Goal: Information Seeking & Learning: Learn about a topic

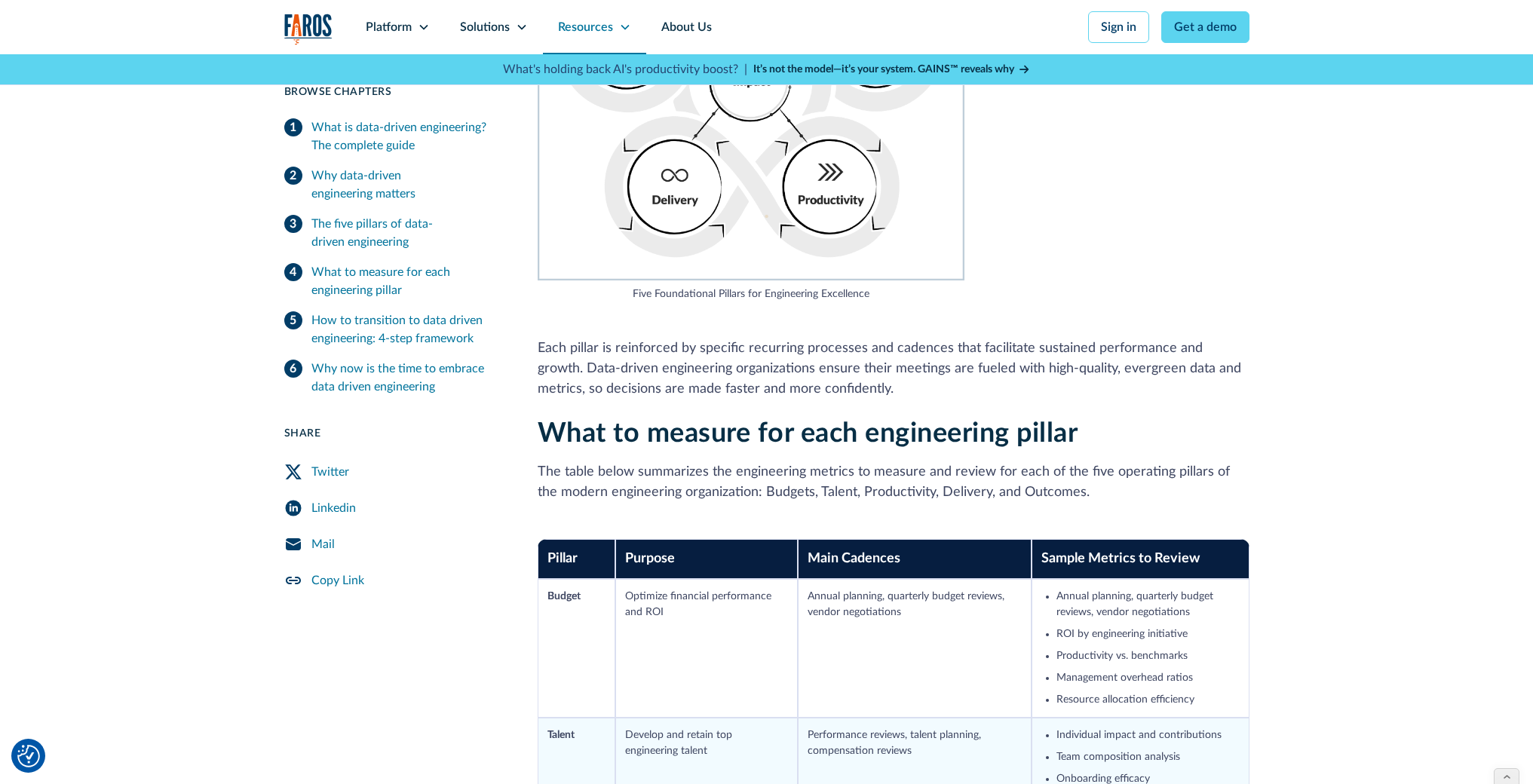
click at [614, 20] on div "Resources" at bounding box center [595, 27] width 104 height 54
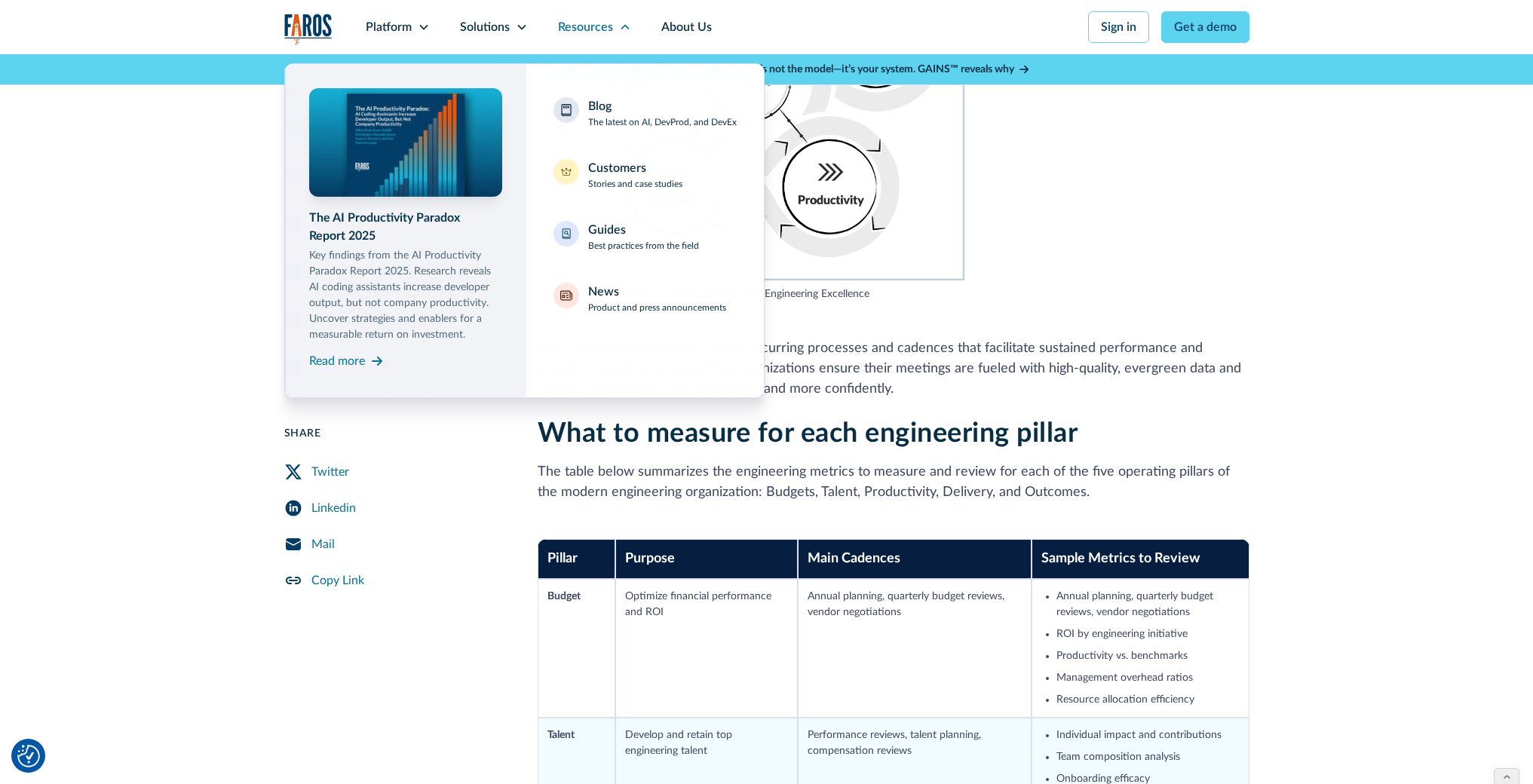
click at [414, 147] on img at bounding box center [405, 142] width 194 height 109
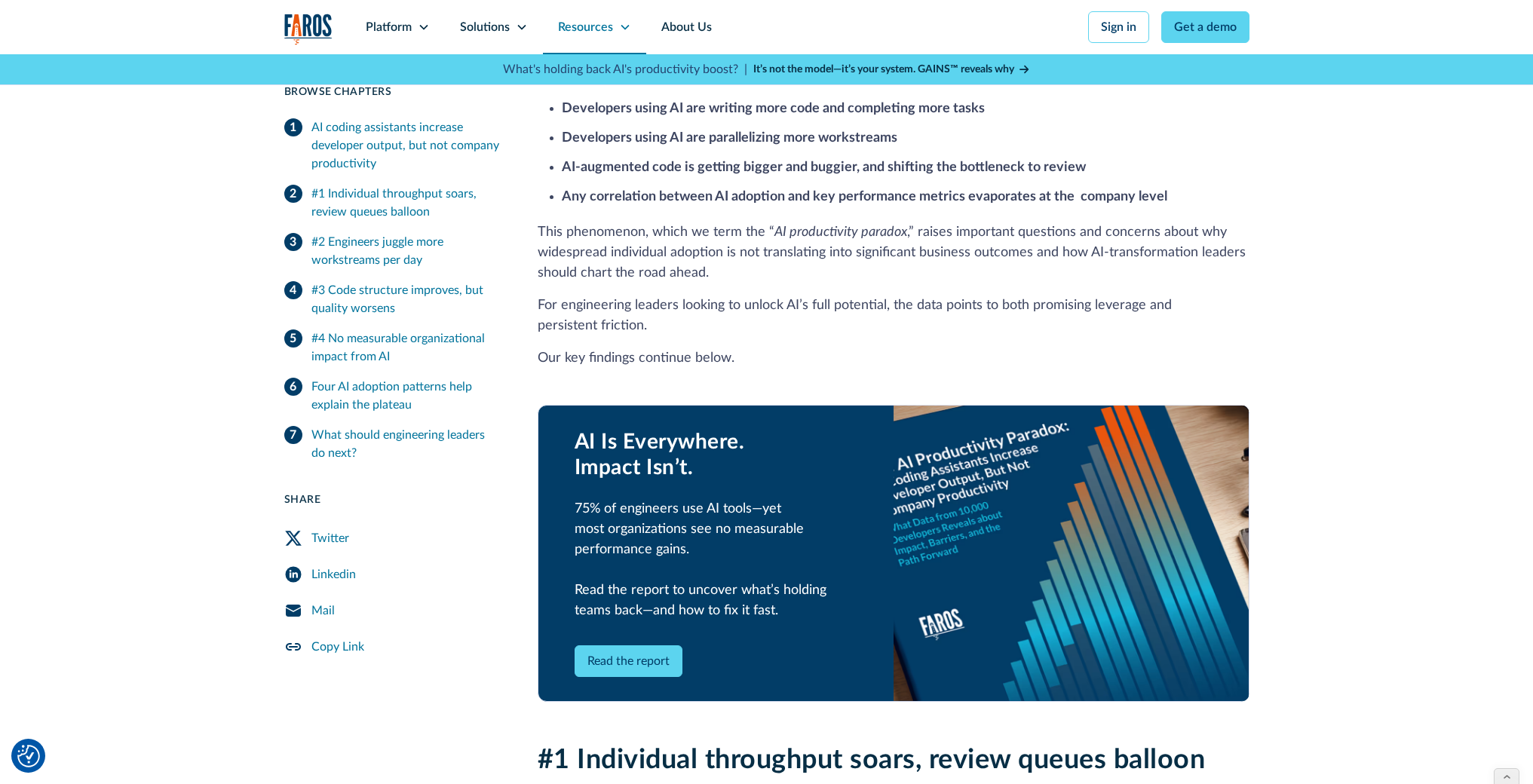
click at [626, 30] on icon at bounding box center [625, 27] width 12 height 12
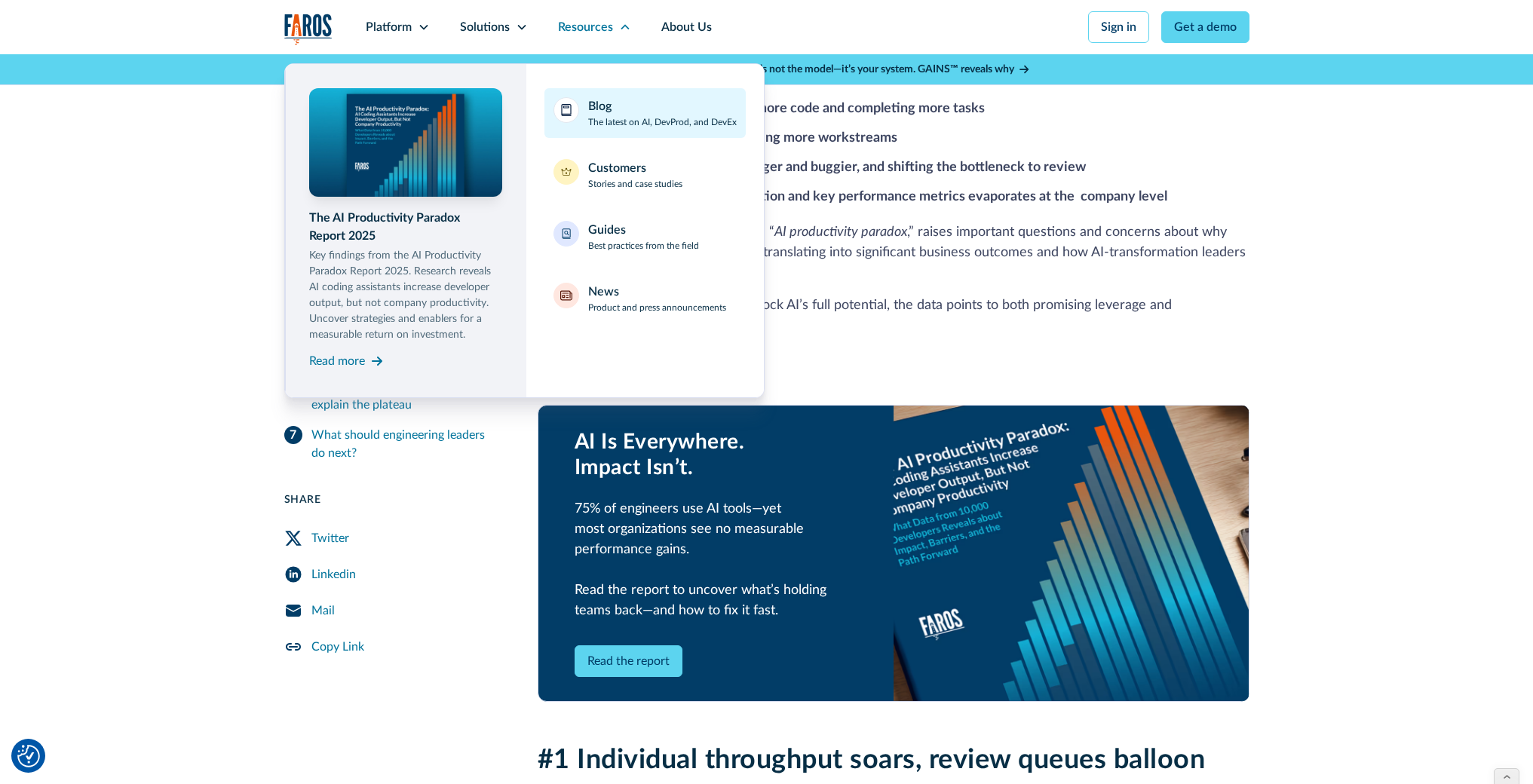
click at [625, 122] on p "The latest on AI, DevProd, and DevEx" at bounding box center [661, 122] width 148 height 14
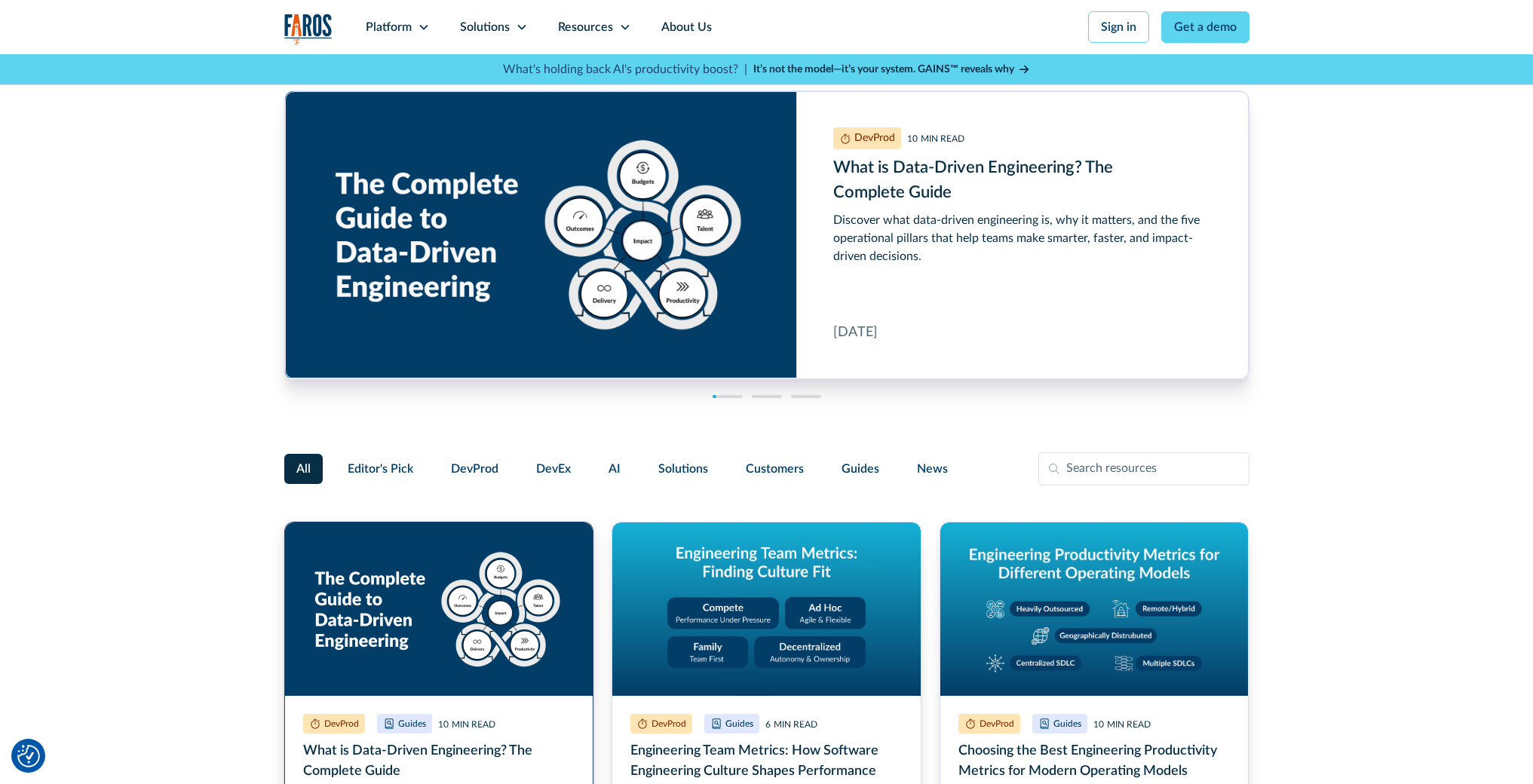
click at [475, 588] on link "What is Data-Driven Engineering? The Complete Guide" at bounding box center [440, 721] width 310 height 400
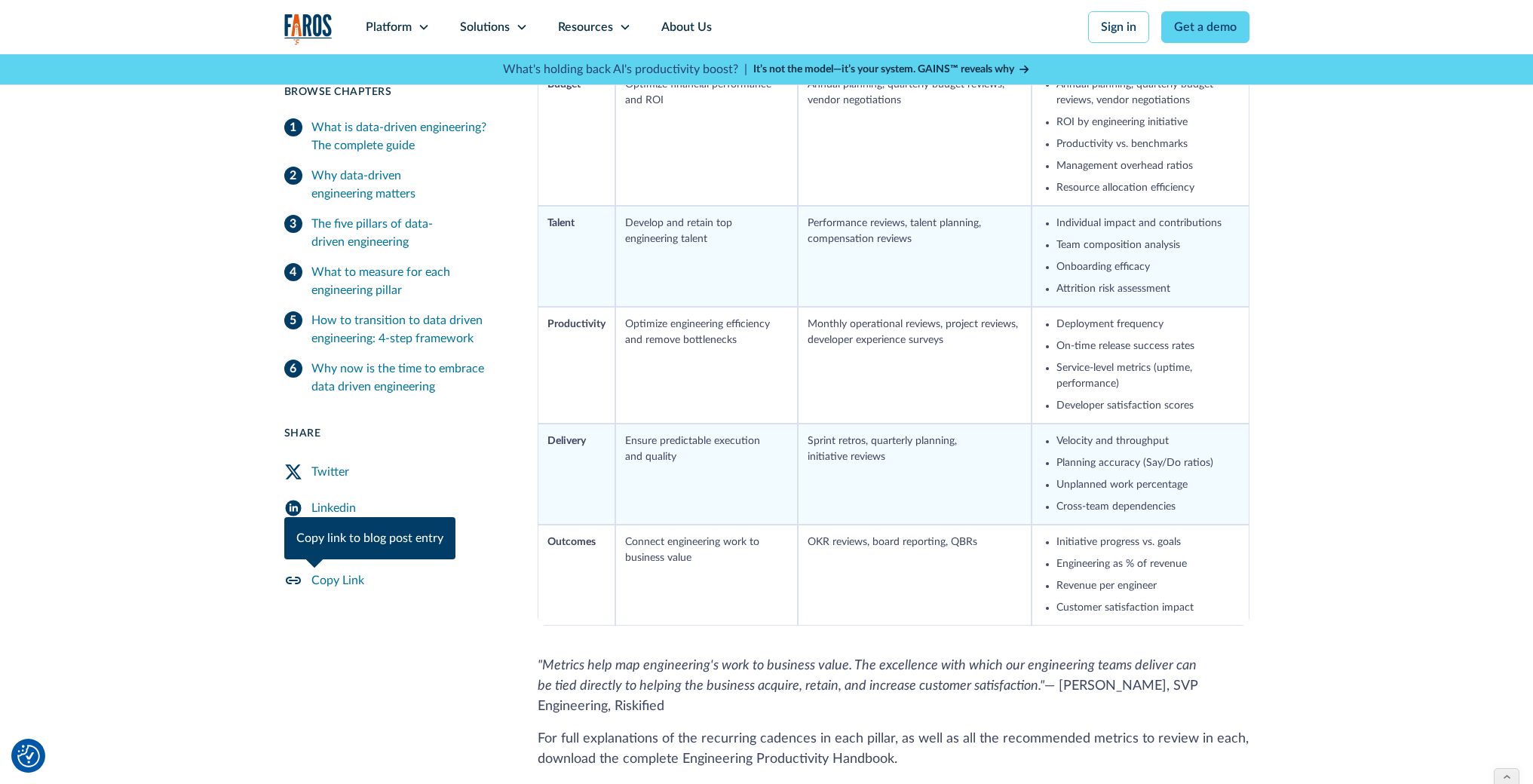
scroll to position [2242, 0]
